Goal: Task Accomplishment & Management: Use online tool/utility

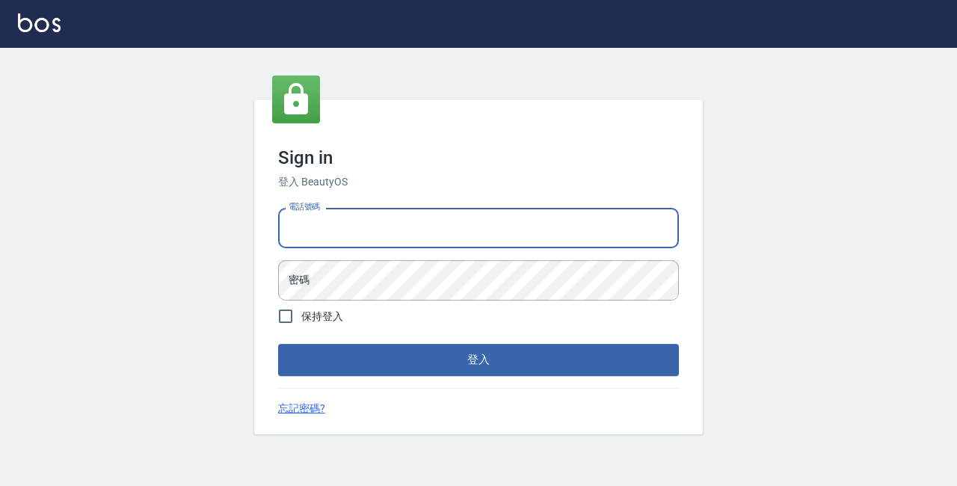
click at [339, 217] on input "電話號碼" at bounding box center [478, 228] width 401 height 40
type input "89729295"
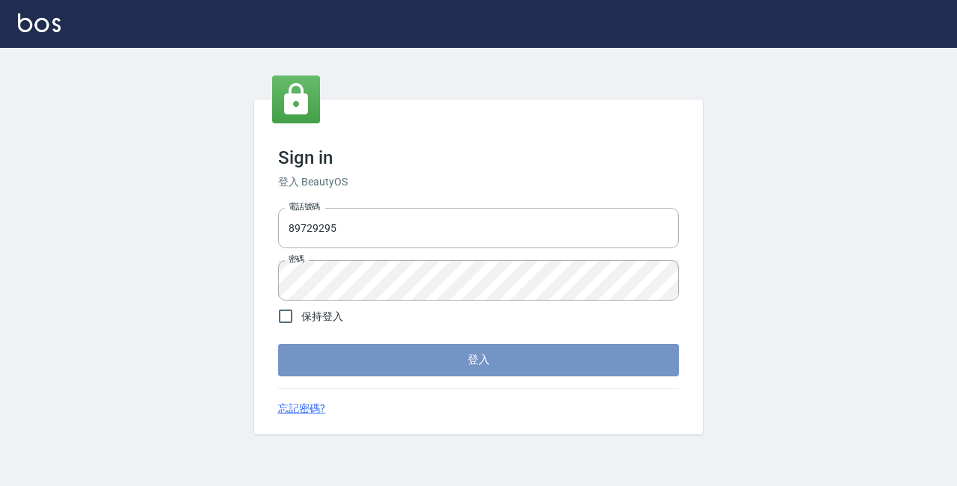
click at [381, 365] on button "登入" at bounding box center [478, 359] width 401 height 31
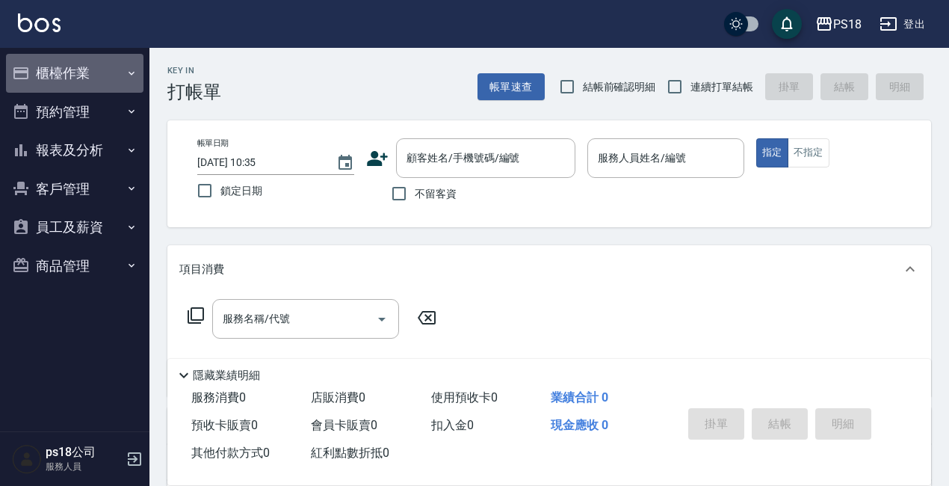
click at [75, 68] on button "櫃檯作業" at bounding box center [75, 73] width 138 height 39
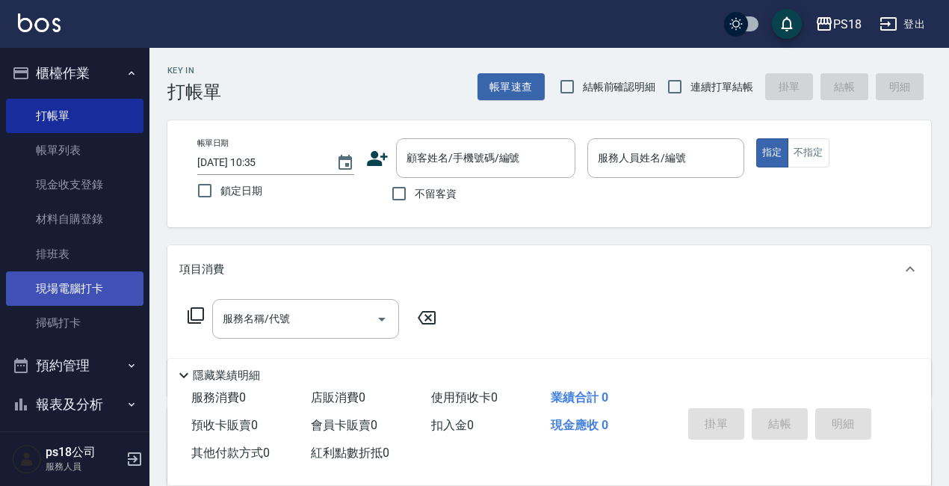
click at [114, 293] on link "現場電腦打卡" at bounding box center [75, 288] width 138 height 34
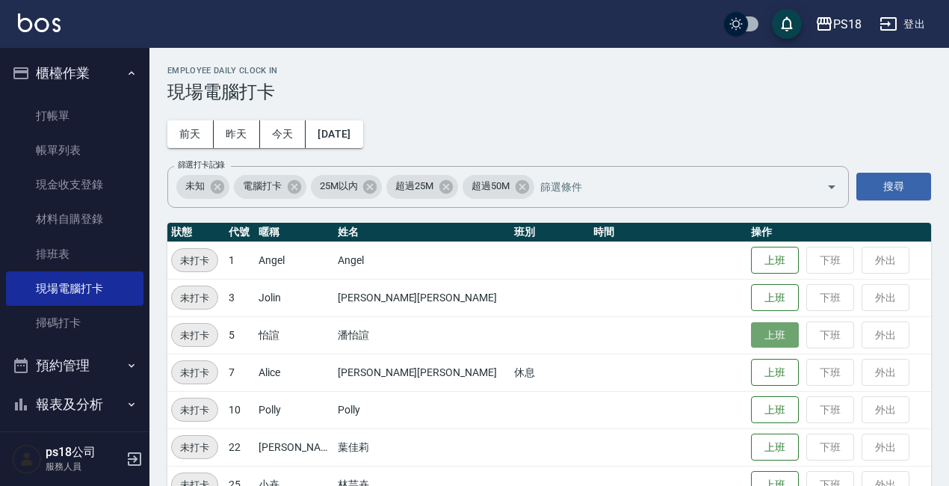
click at [751, 344] on button "上班" at bounding box center [775, 335] width 48 height 26
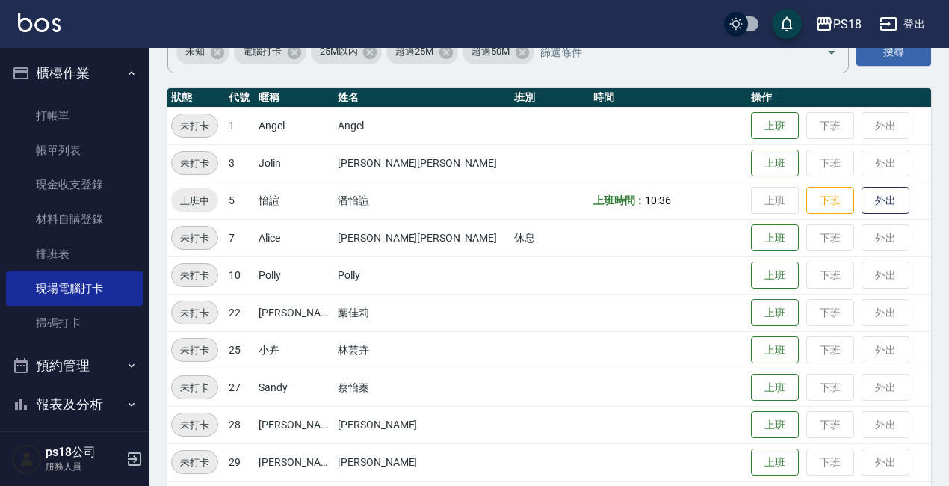
scroll to position [224, 0]
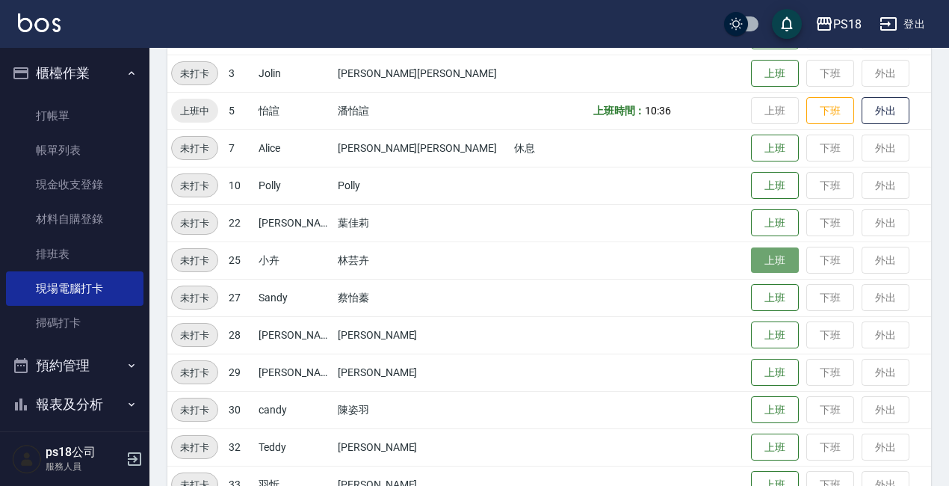
click at [751, 259] on button "上班" at bounding box center [775, 260] width 48 height 26
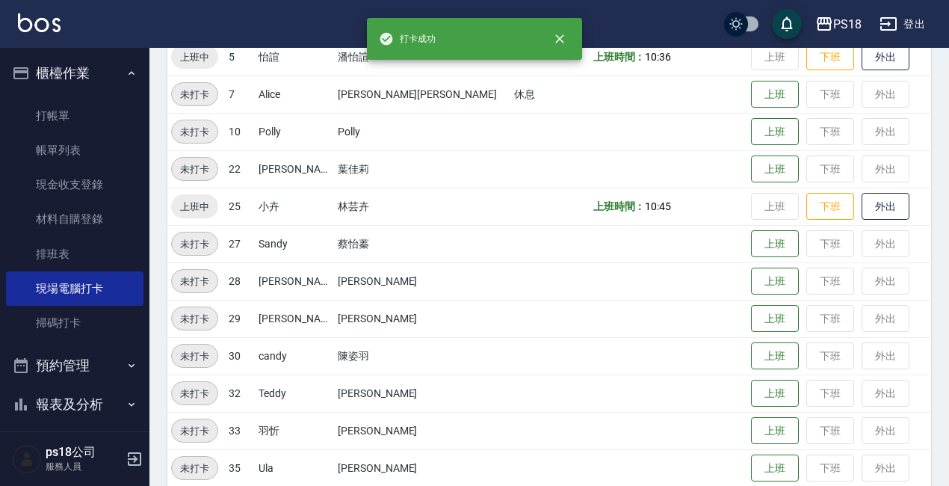
scroll to position [372, 0]
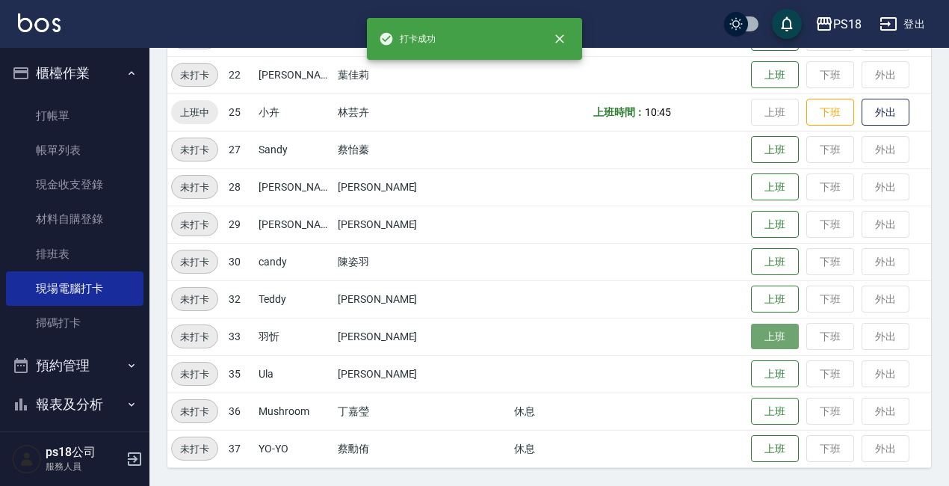
click at [751, 339] on button "上班" at bounding box center [775, 337] width 48 height 26
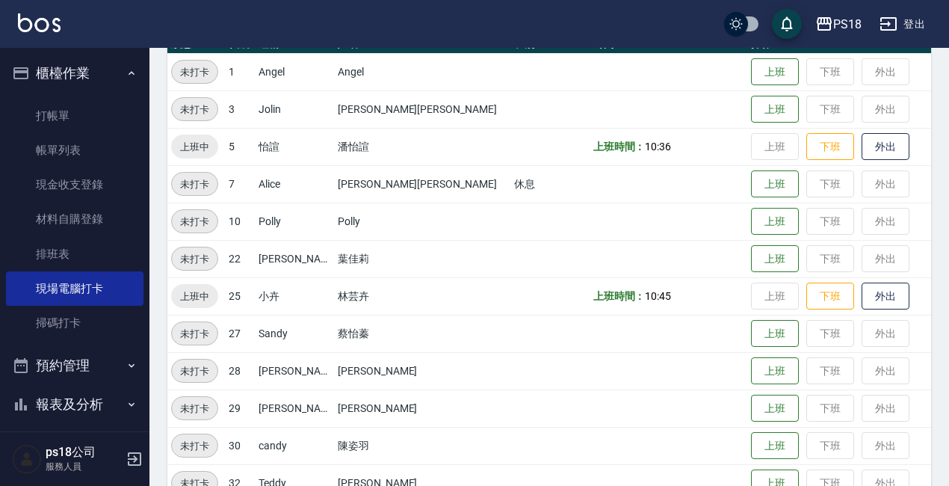
scroll to position [148, 0]
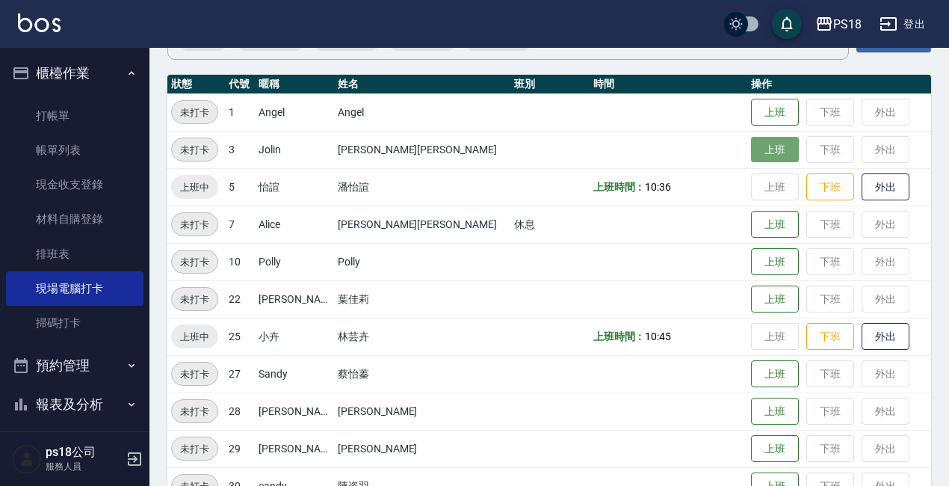
click at [751, 148] on button "上班" at bounding box center [775, 150] width 48 height 26
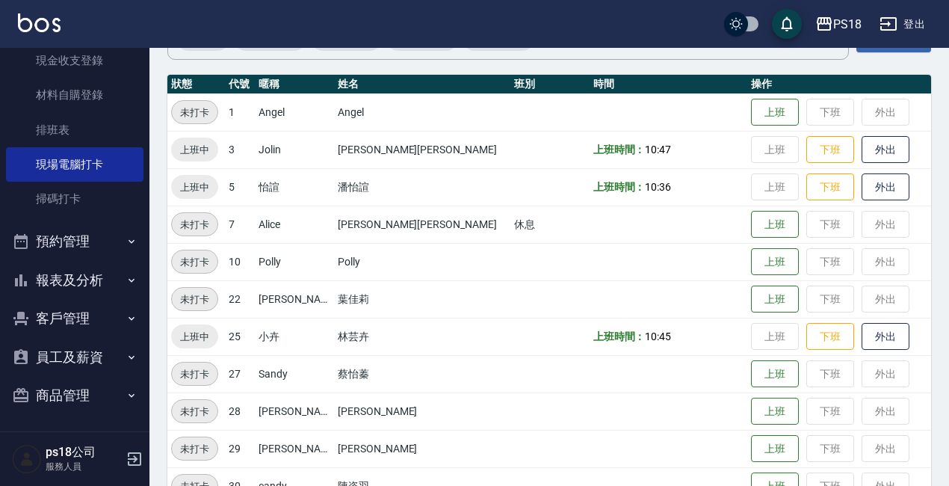
scroll to position [126, 0]
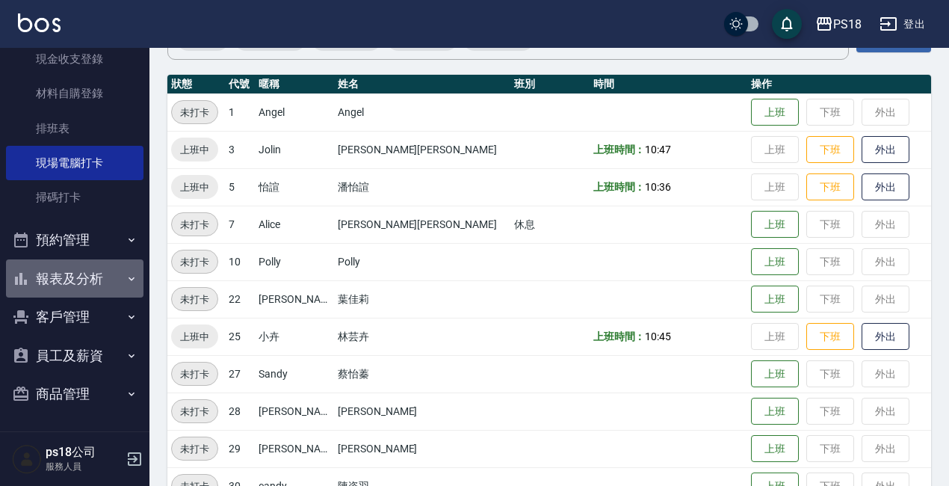
click at [110, 284] on button "報表及分析" at bounding box center [75, 278] width 138 height 39
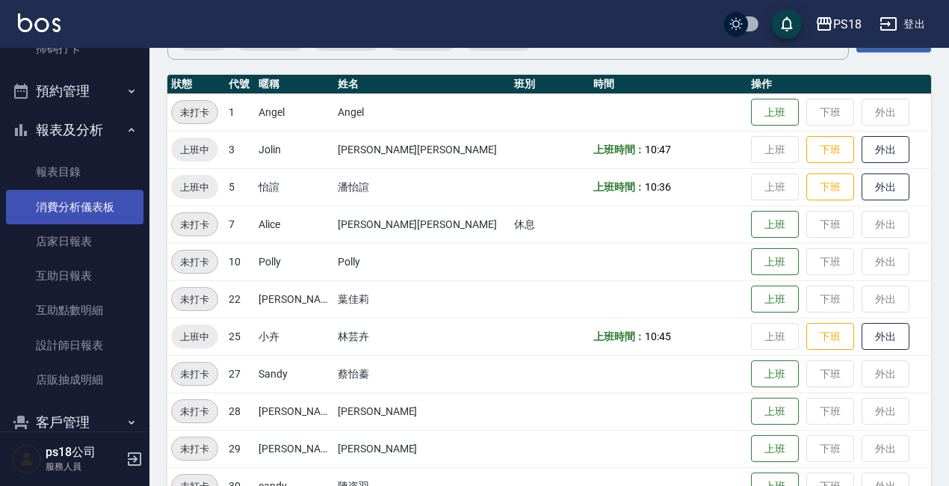
scroll to position [275, 0]
click at [99, 346] on link "設計師日報表" at bounding box center [75, 344] width 138 height 34
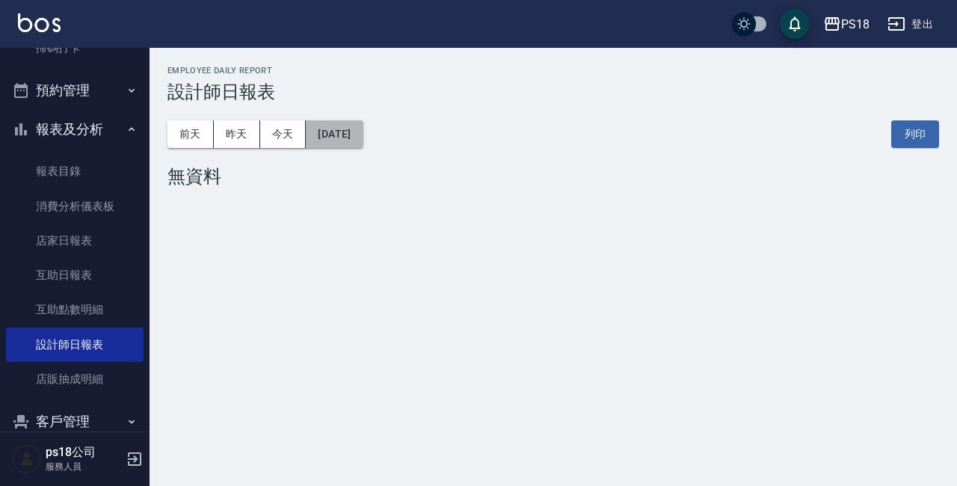
click at [362, 134] on button "[DATE]" at bounding box center [334, 134] width 57 height 28
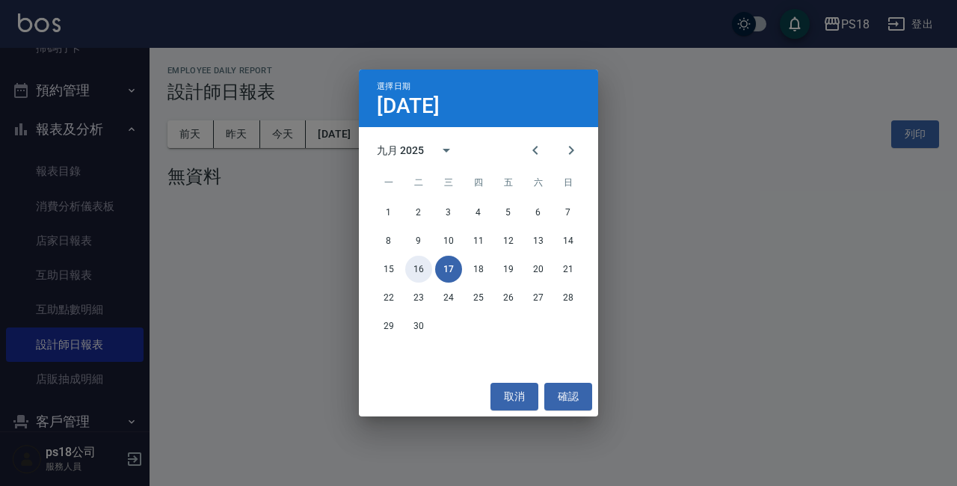
click at [427, 269] on button "16" at bounding box center [418, 269] width 27 height 27
